Goal: Task Accomplishment & Management: Manage account settings

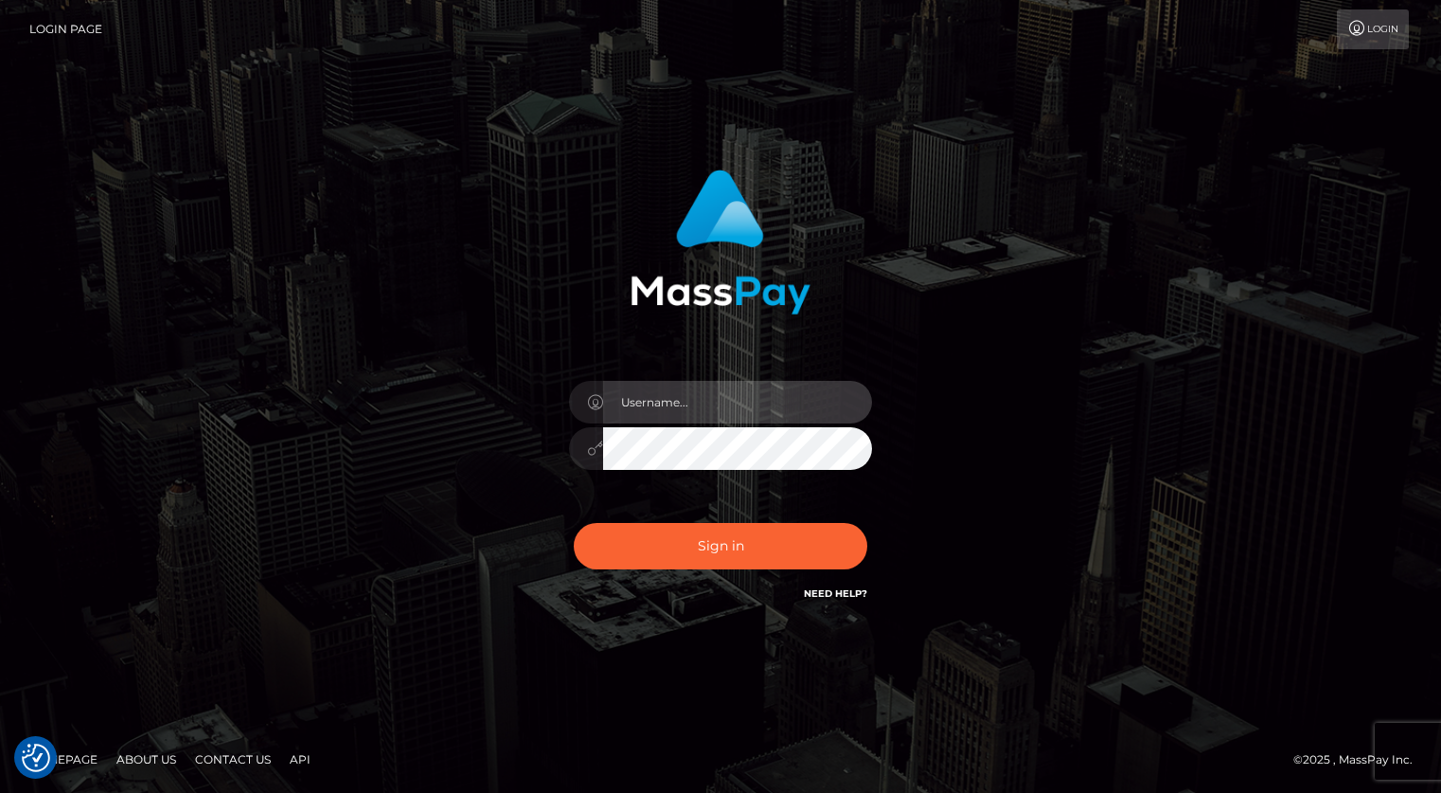
drag, startPoint x: 666, startPoint y: 401, endPoint x: 681, endPoint y: 418, distance: 22.8
click at [666, 401] on input "text" at bounding box center [737, 402] width 269 height 43
type input "kevin.xcite"
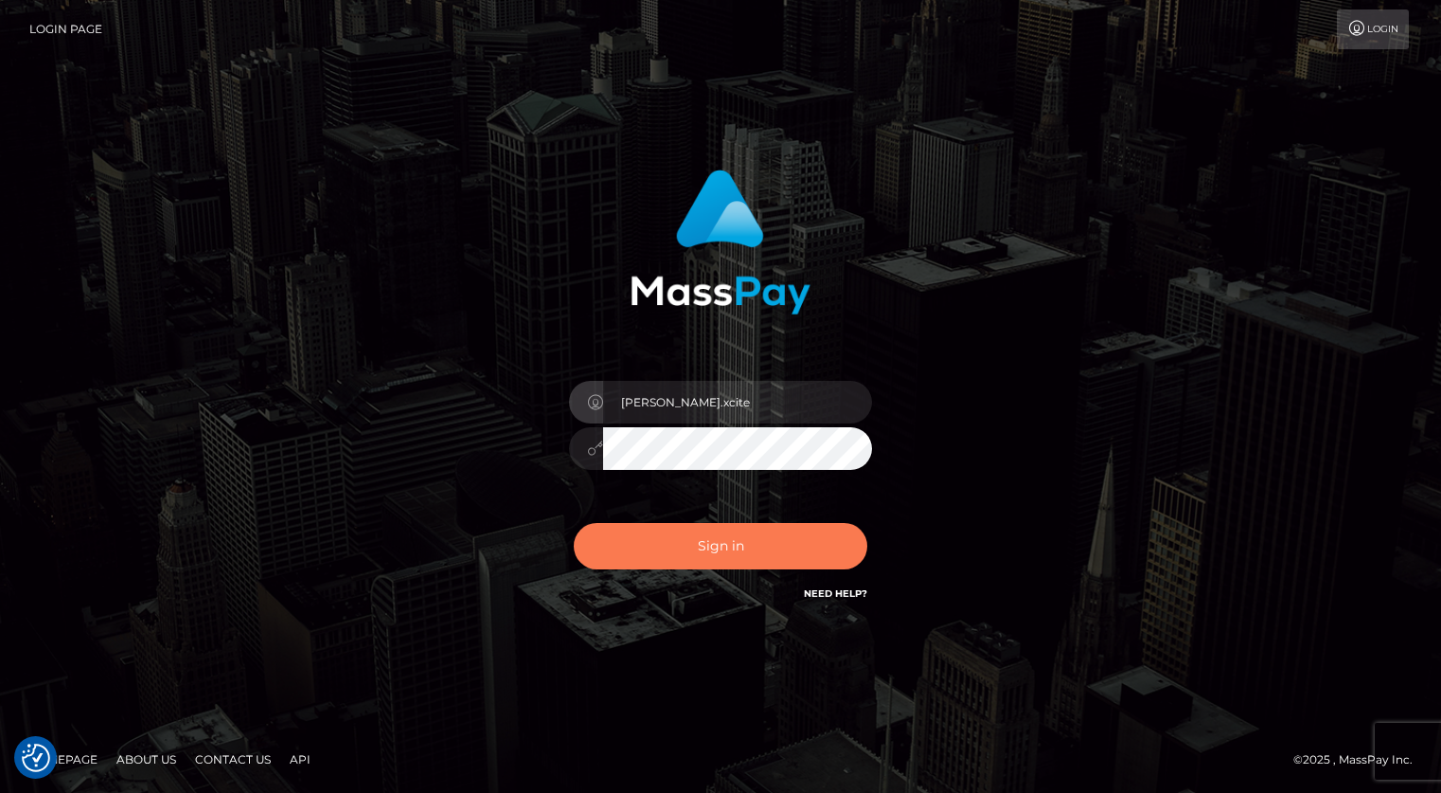
click at [713, 537] on button "Sign in" at bounding box center [721, 546] width 294 height 46
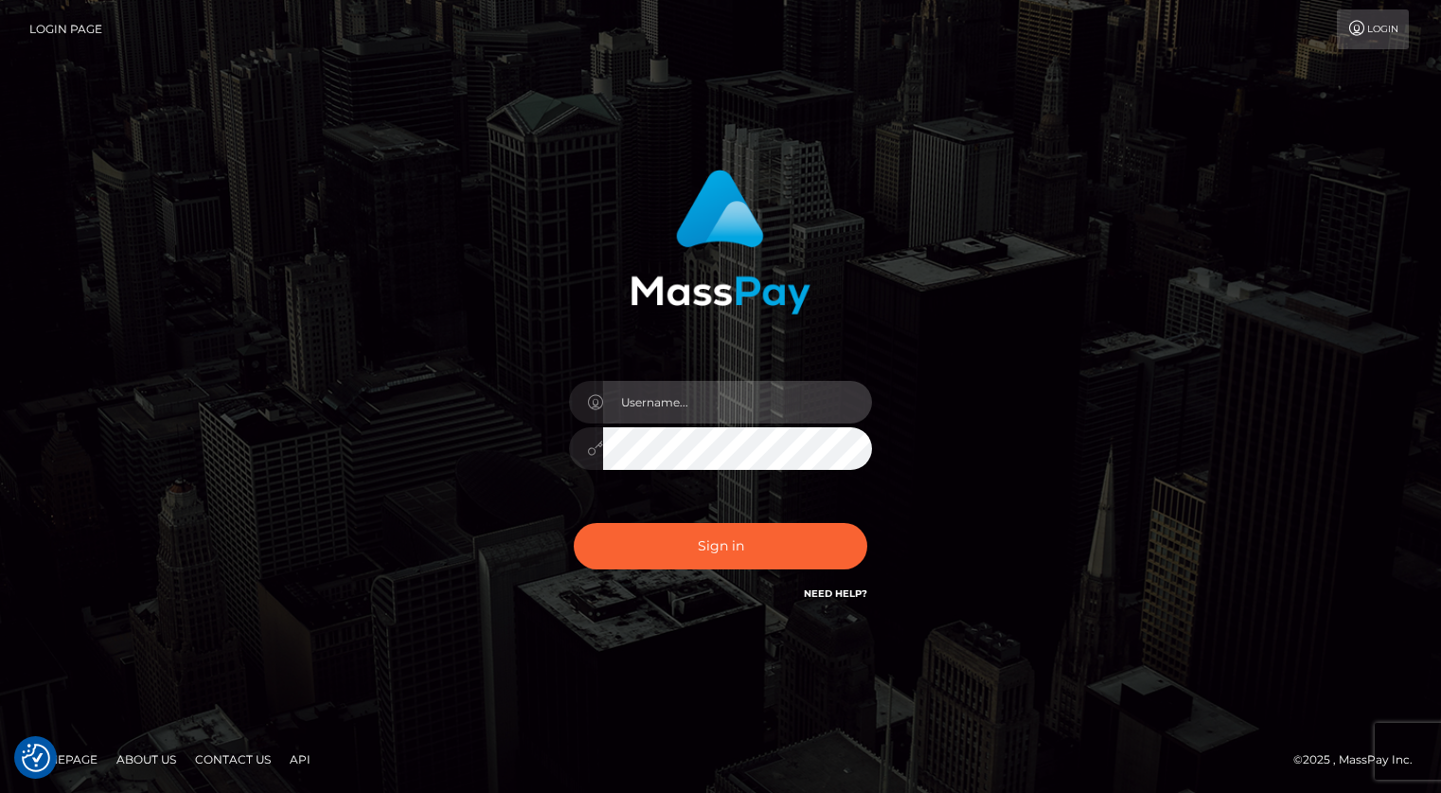
click at [751, 408] on input "text" at bounding box center [737, 402] width 269 height 43
type input "[PERSON_NAME].xcite"
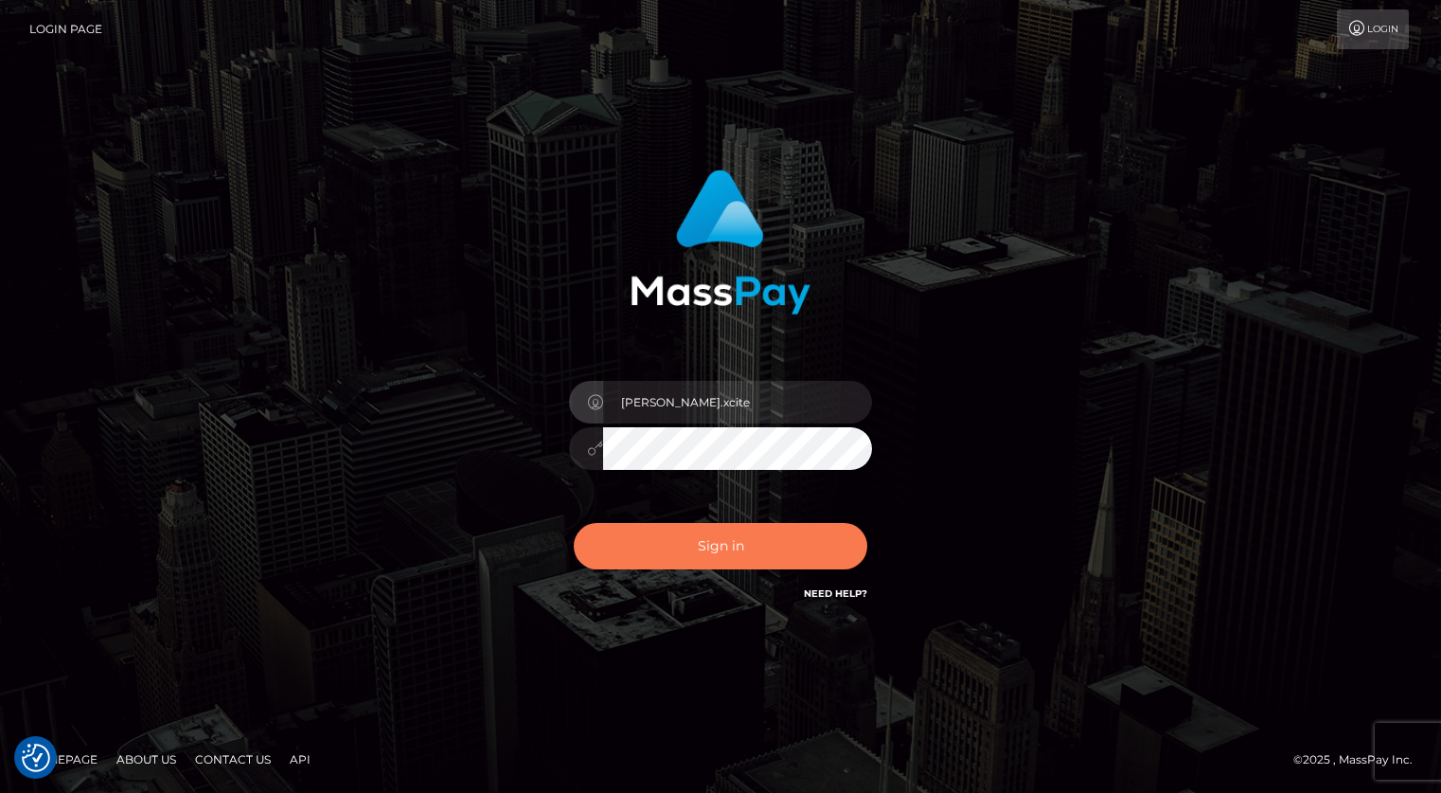
click at [764, 569] on div "Sign in Need Help?" at bounding box center [720, 553] width 331 height 84
click at [704, 546] on button "Sign in" at bounding box center [721, 546] width 294 height 46
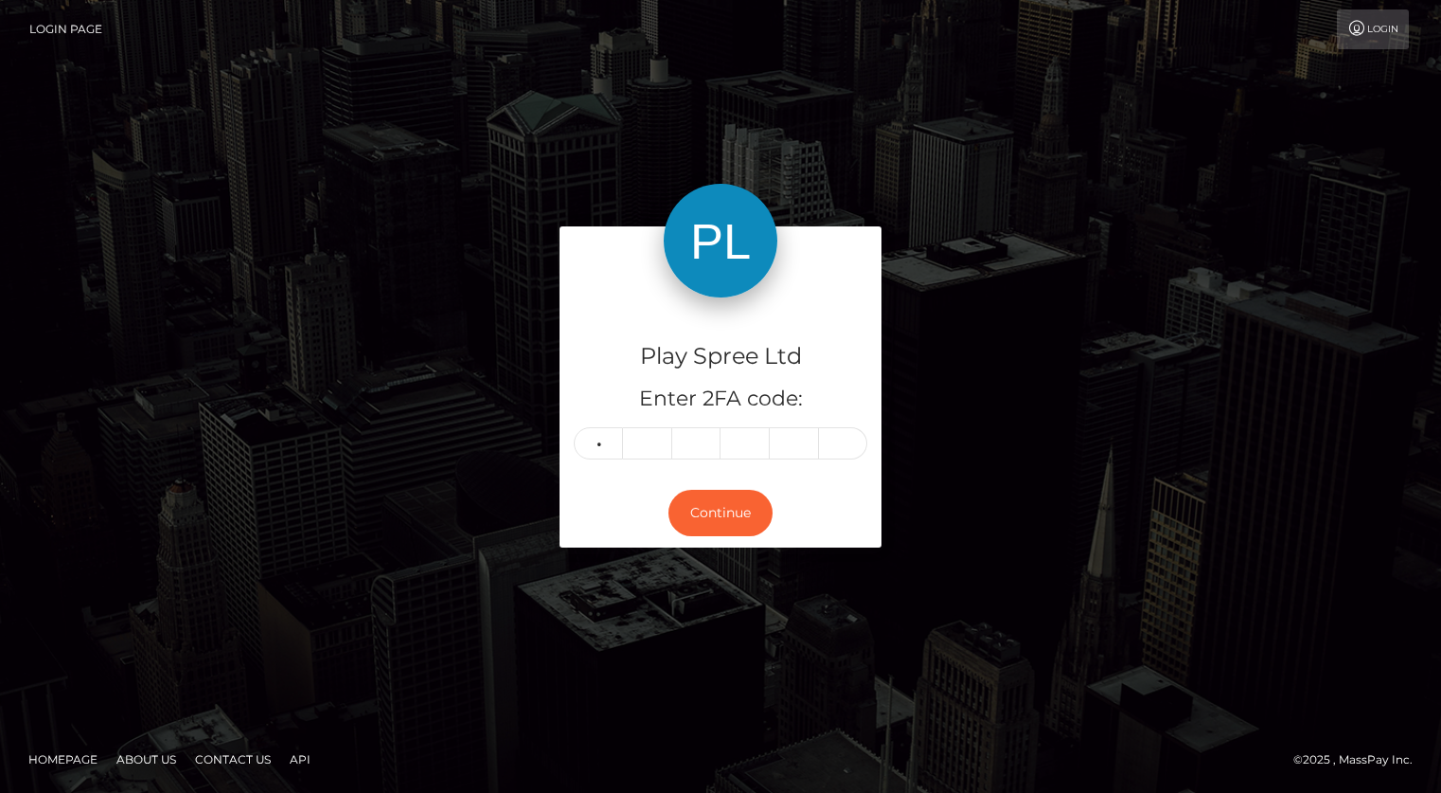
type input "1"
type input "3"
type input "7"
type input "1"
type input "6"
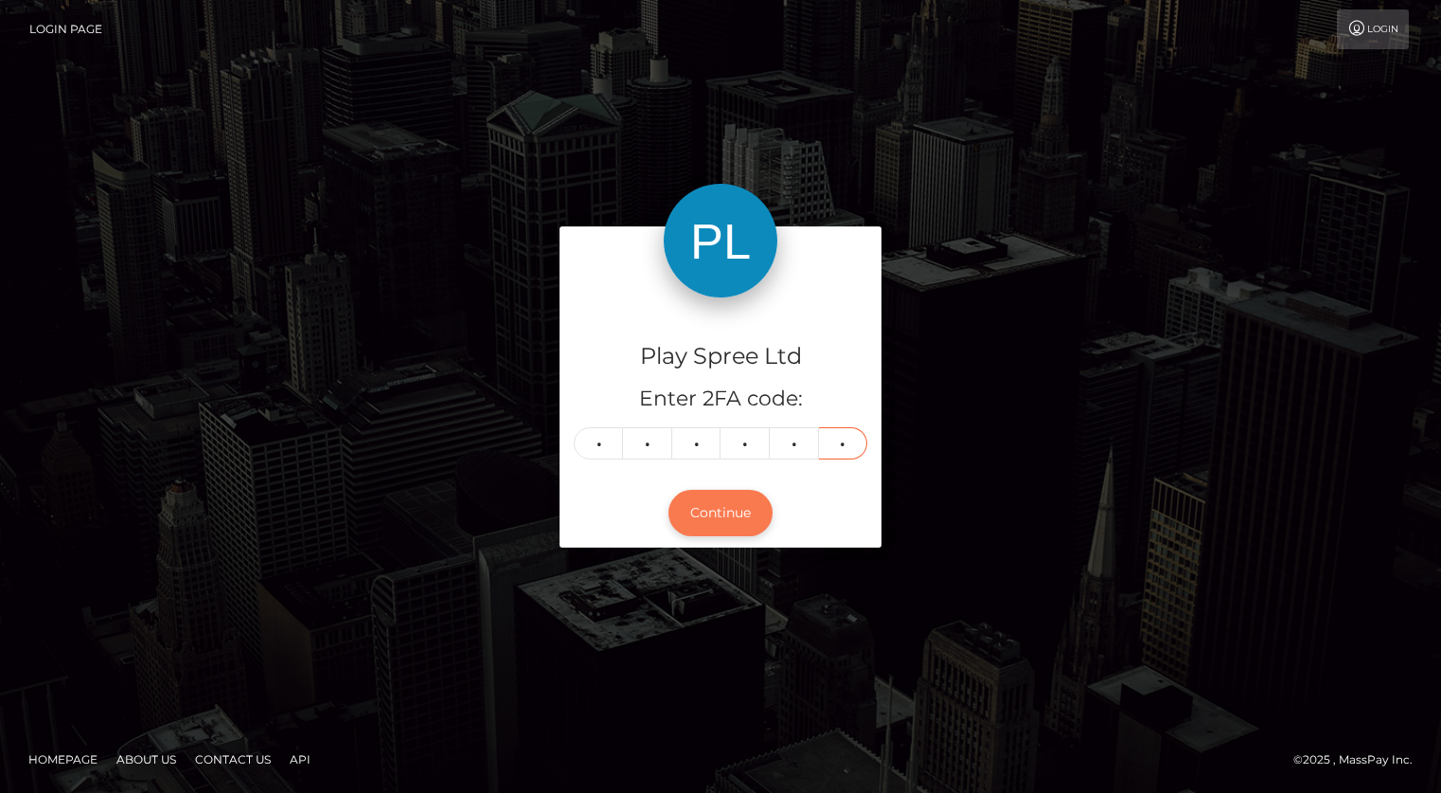
type input "0"
click at [723, 518] on button "Continue" at bounding box center [721, 513] width 104 height 46
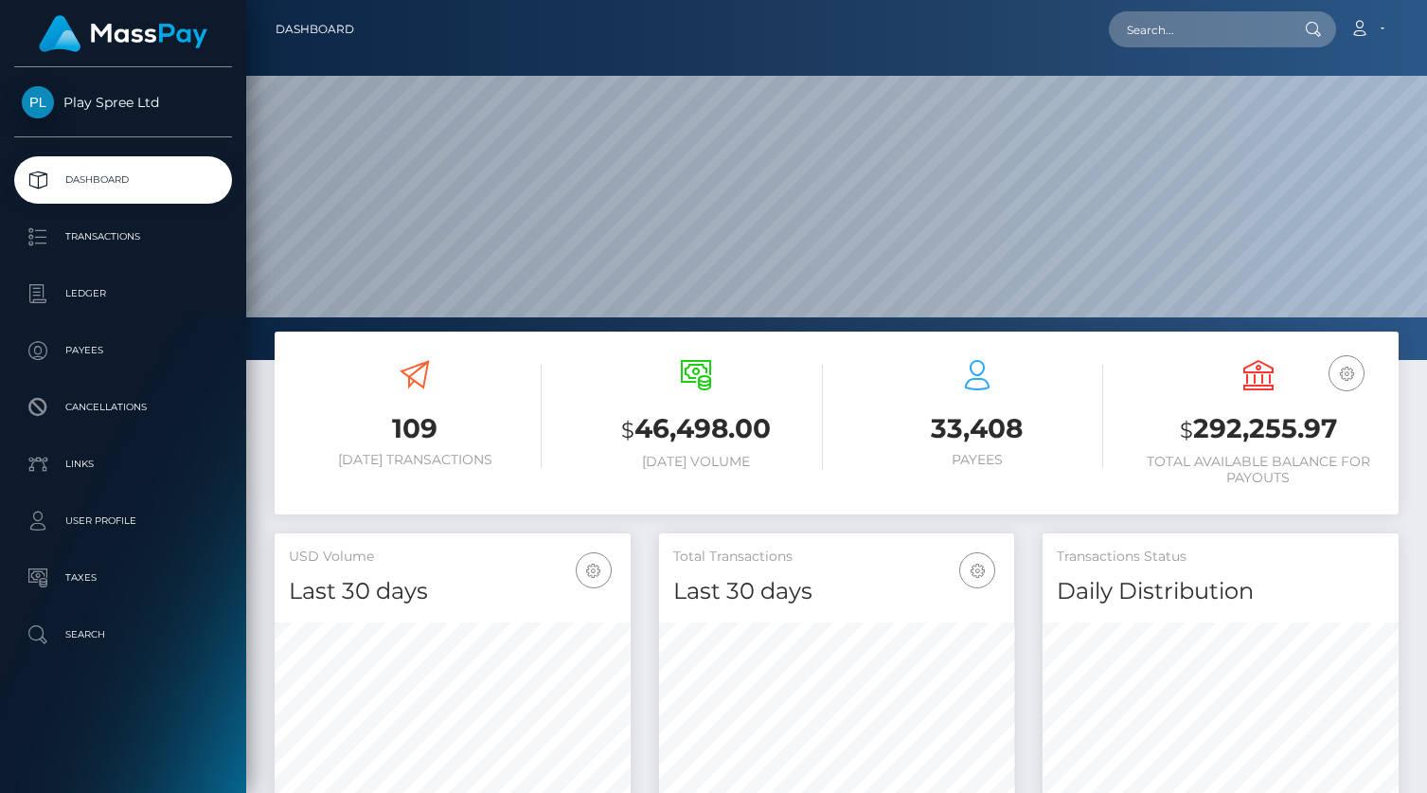
click at [1261, 436] on h3 "$ 292,255.97" at bounding box center [1258, 429] width 253 height 39
copy h3 "292,255.97"
